Goal: Check status: Check status

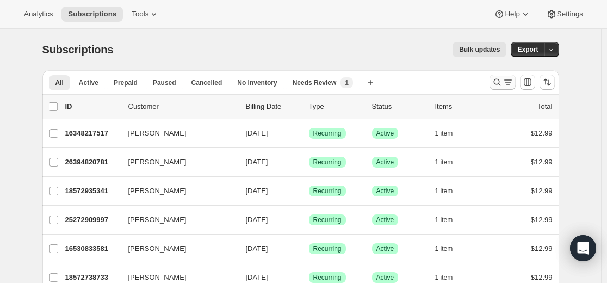
click at [364, 85] on icon "Search and filter results" at bounding box center [496, 82] width 11 height 11
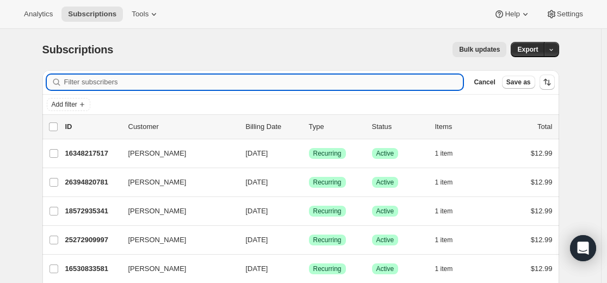
click at [364, 77] on input "Filter subscribers" at bounding box center [263, 81] width 399 height 15
paste input "[EMAIL_ADDRESS][DOMAIN_NAME]"
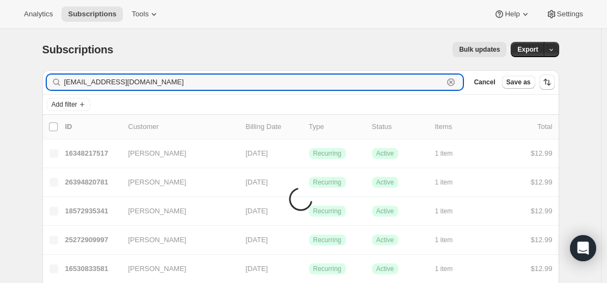
type input "[EMAIL_ADDRESS][DOMAIN_NAME]"
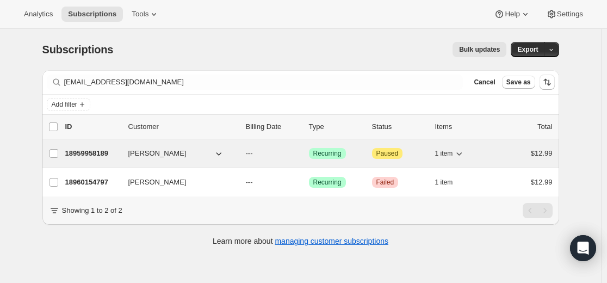
click at [92, 153] on p "18959958189" at bounding box center [92, 153] width 54 height 11
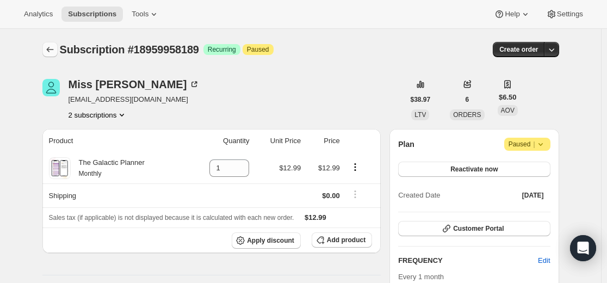
click at [48, 45] on icon "Subscriptions" at bounding box center [50, 49] width 11 height 11
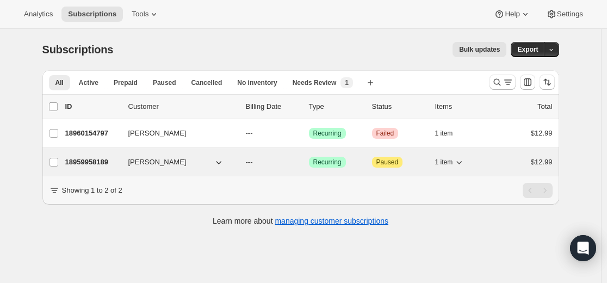
click at [103, 163] on p "18959958189" at bounding box center [92, 162] width 54 height 11
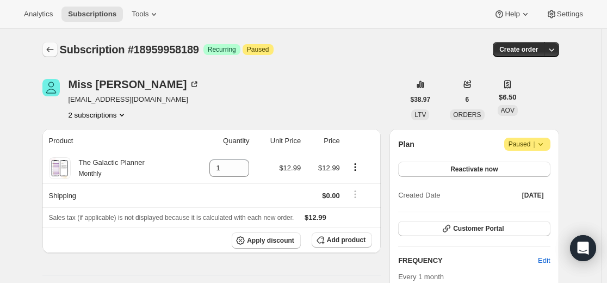
click at [54, 46] on icon "Subscriptions" at bounding box center [50, 49] width 11 height 11
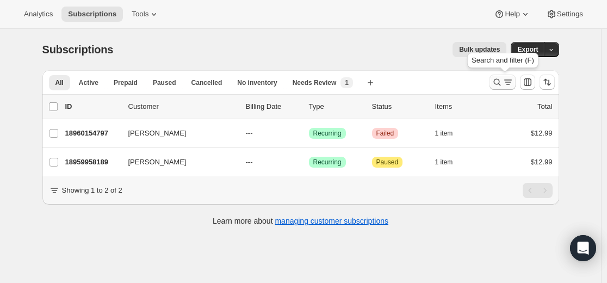
click at [364, 80] on icon "Search and filter results" at bounding box center [496, 82] width 7 height 7
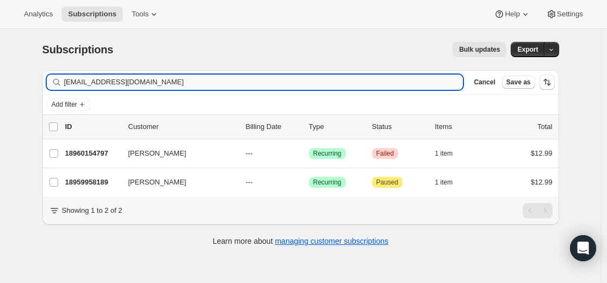
click at [364, 80] on input "[EMAIL_ADDRESS][DOMAIN_NAME]" at bounding box center [263, 81] width 399 height 15
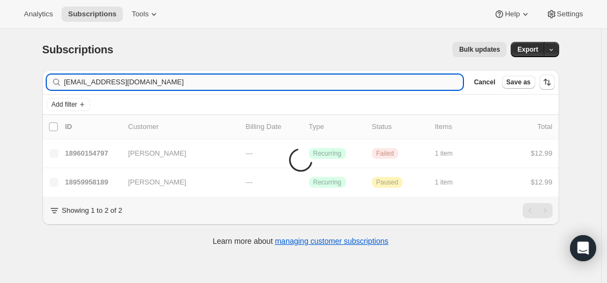
type input "[EMAIL_ADDRESS][DOMAIN_NAME]"
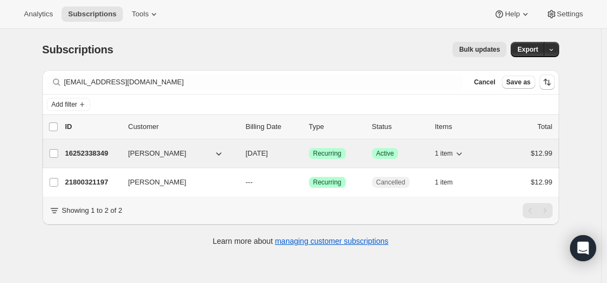
click at [99, 154] on p "16252338349" at bounding box center [92, 153] width 54 height 11
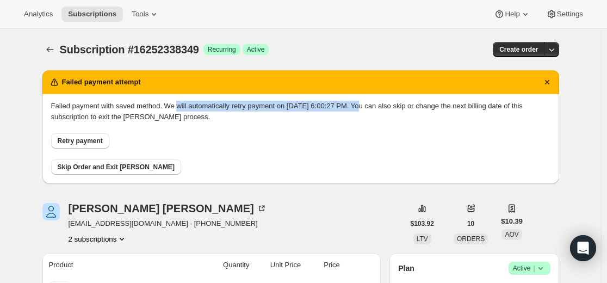
drag, startPoint x: 190, startPoint y: 105, endPoint x: 384, endPoint y: 107, distance: 194.6
click at [364, 107] on p "Failed payment with saved method. We will automatically retry payment on [DATE]…" at bounding box center [300, 112] width 499 height 22
copy p "will automatically retry payment on [DATE] 6:00:27 PM"
